Goal: Task Accomplishment & Management: Complete application form

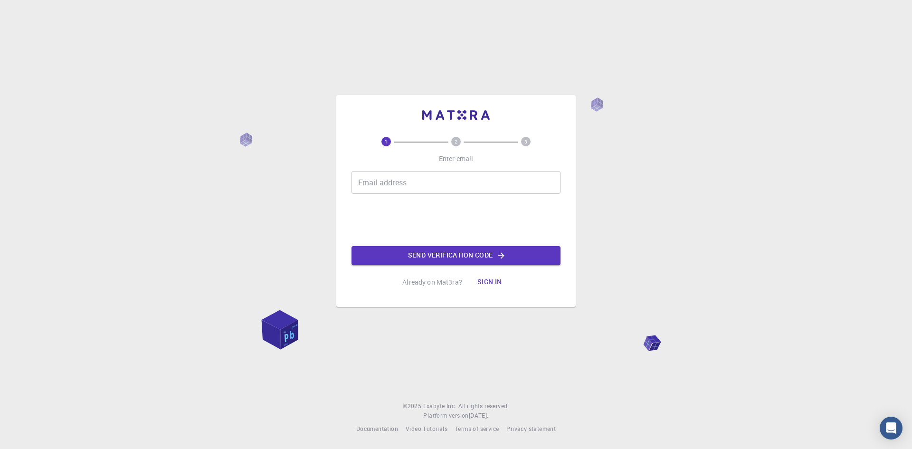
click at [389, 189] on input "Email address" at bounding box center [455, 182] width 209 height 23
type input "[EMAIL_ADDRESS][DOMAIN_NAME]"
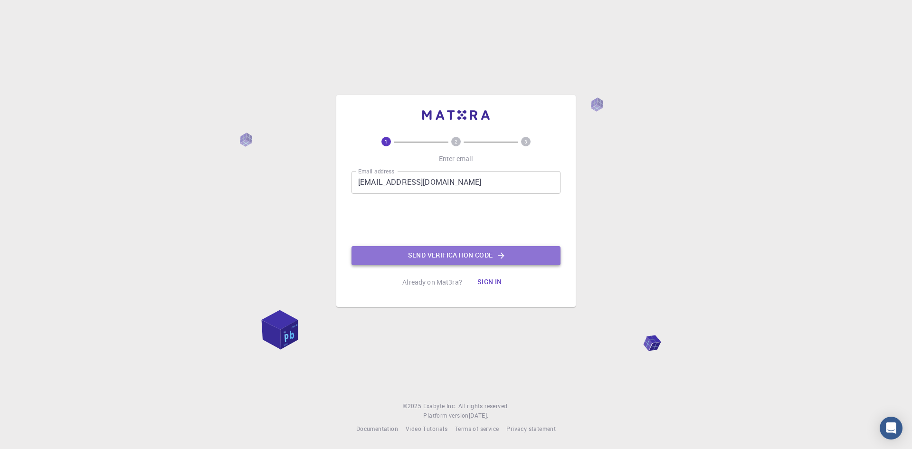
click at [495, 256] on button "Send verification code" at bounding box center [455, 255] width 209 height 19
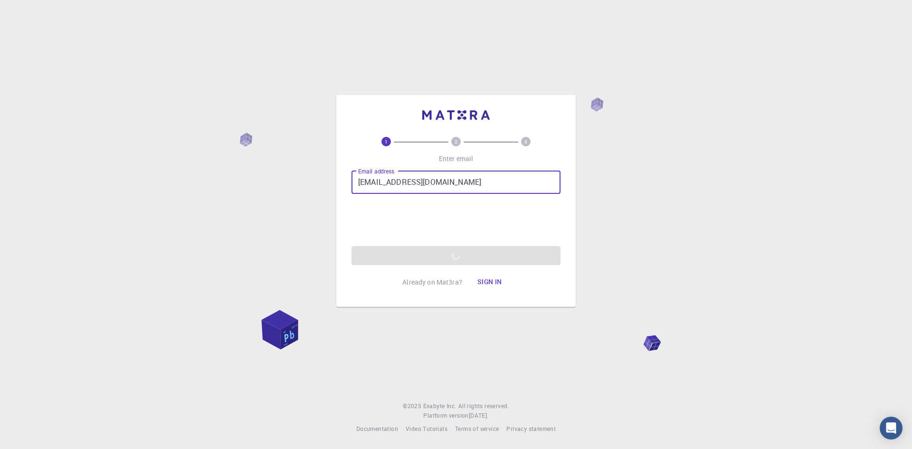
drag, startPoint x: 420, startPoint y: 180, endPoint x: 345, endPoint y: 185, distance: 75.2
click at [345, 185] on div "1 2 3 Enter email Email address [EMAIL_ADDRESS][DOMAIN_NAME] Email address 0cAF…" at bounding box center [455, 201] width 239 height 212
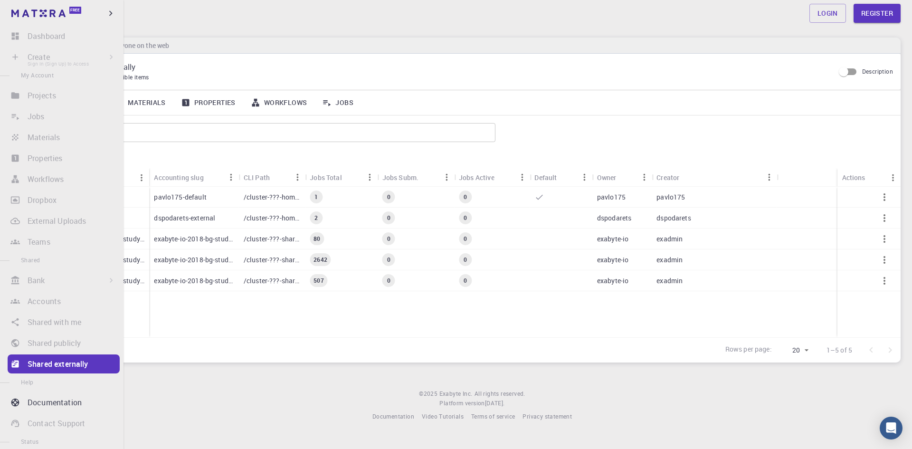
click at [12, 59] on li "Create Sign In (Sign Up) to Access New Job New Material Create Material Upload …" at bounding box center [61, 56] width 123 height 19
